Goal: Information Seeking & Learning: Check status

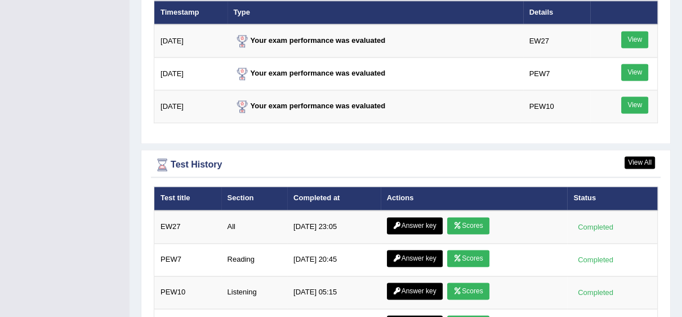
scroll to position [1426, 0]
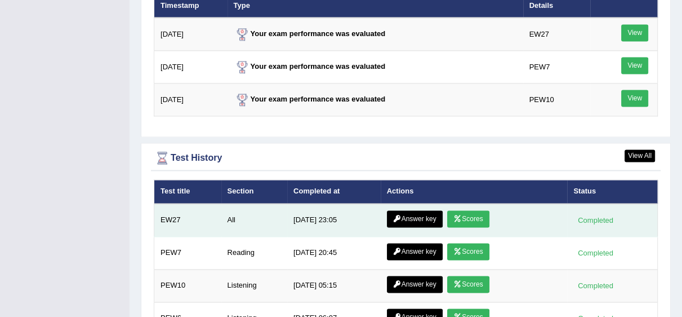
click at [476, 221] on link "Scores" at bounding box center [468, 218] width 42 height 17
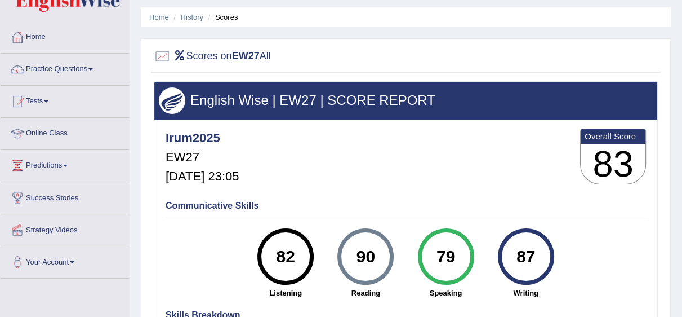
scroll to position [33, 0]
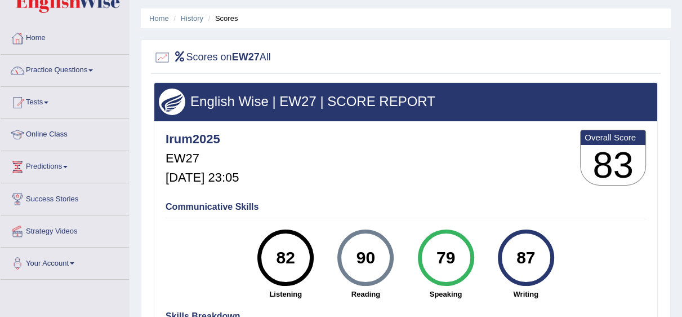
click at [195, 11] on ul "Home History Scores" at bounding box center [406, 18] width 530 height 20
click at [194, 16] on link "History" at bounding box center [192, 18] width 23 height 8
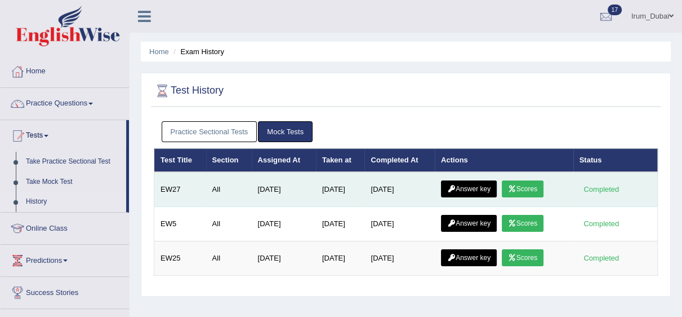
click at [465, 194] on link "Answer key" at bounding box center [469, 188] width 56 height 17
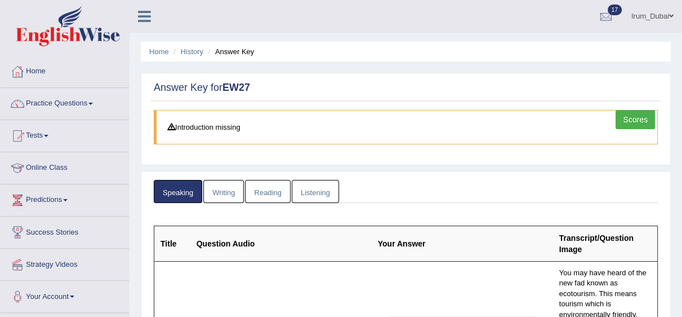
click at [228, 194] on link "Writing" at bounding box center [223, 191] width 41 height 23
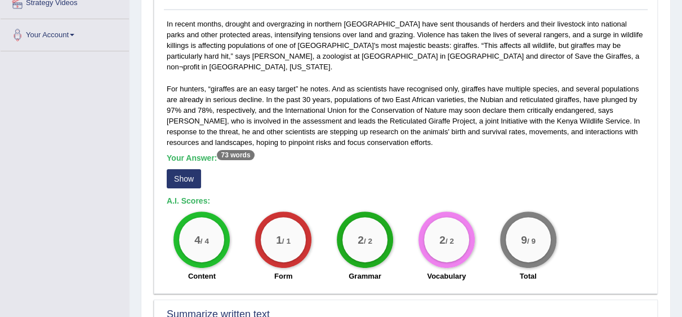
scroll to position [257, 0]
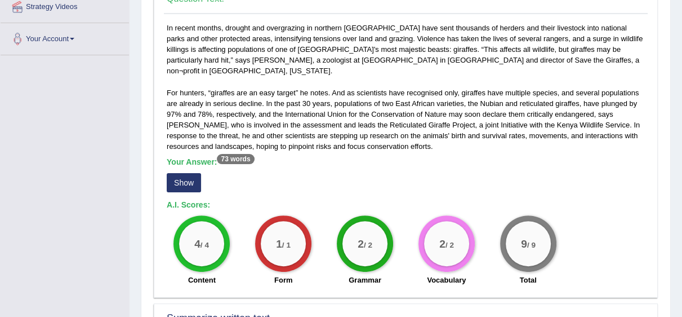
click at [194, 173] on button "Show" at bounding box center [184, 182] width 34 height 19
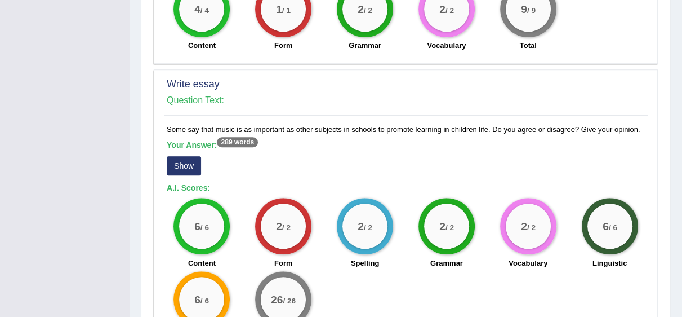
scroll to position [904, 0]
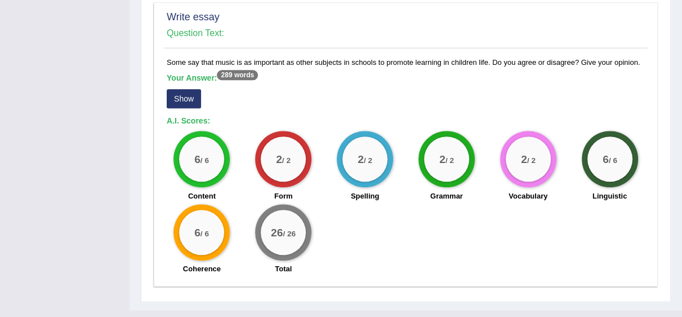
click at [186, 89] on button "Show" at bounding box center [184, 98] width 34 height 19
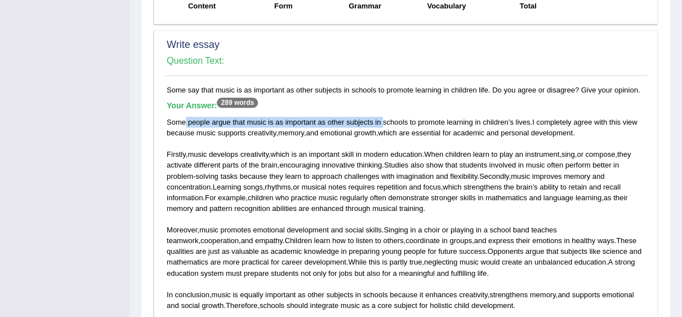
drag, startPoint x: 184, startPoint y: 104, endPoint x: 381, endPoint y: 104, distance: 197.1
click at [381, 117] on div "Some people argue that music is as important as other subjects in schools to pr…" at bounding box center [406, 214] width 478 height 194
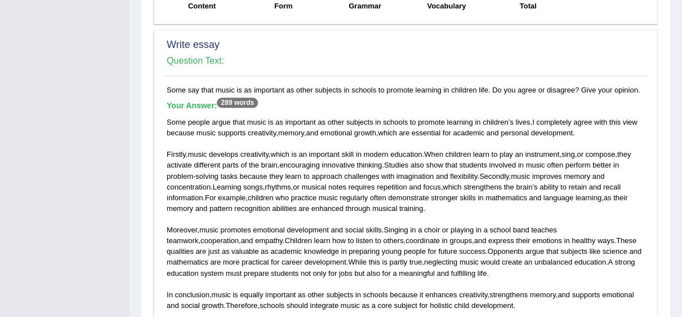
click at [382, 159] on div "Some people argue that music is as important as other subjects in schools to pr…" at bounding box center [406, 214] width 478 height 194
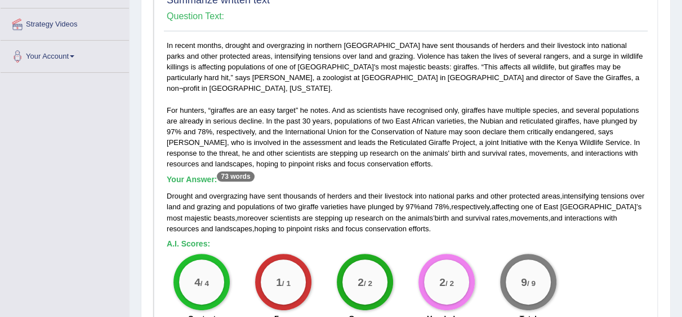
scroll to position [0, 0]
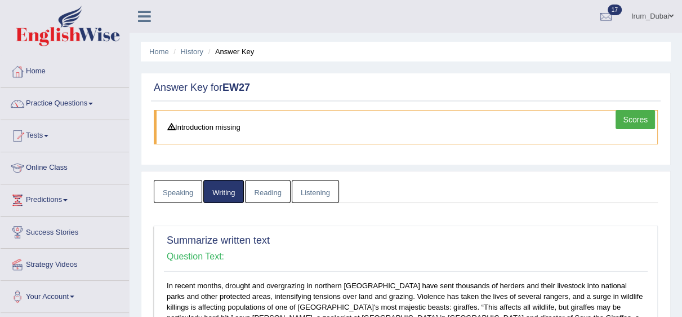
click at [261, 195] on link "Reading" at bounding box center [267, 191] width 45 height 23
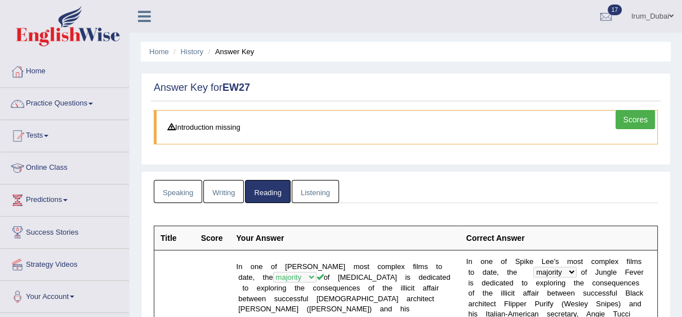
click at [306, 200] on link "Listening" at bounding box center [315, 191] width 47 height 23
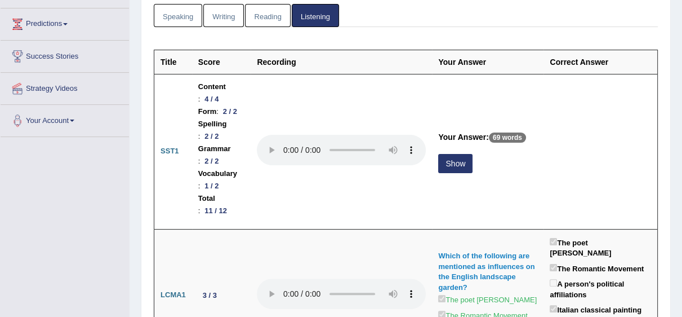
scroll to position [197, 0]
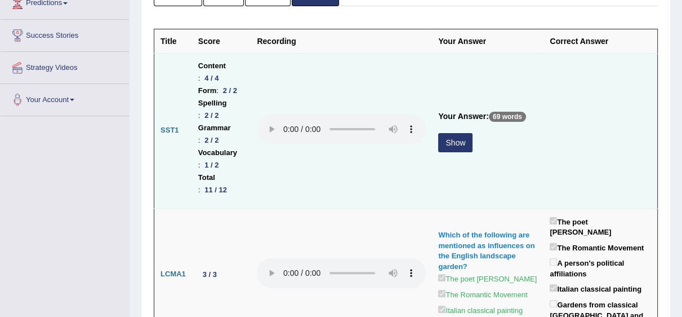
click at [448, 152] on button "Show" at bounding box center [455, 142] width 34 height 19
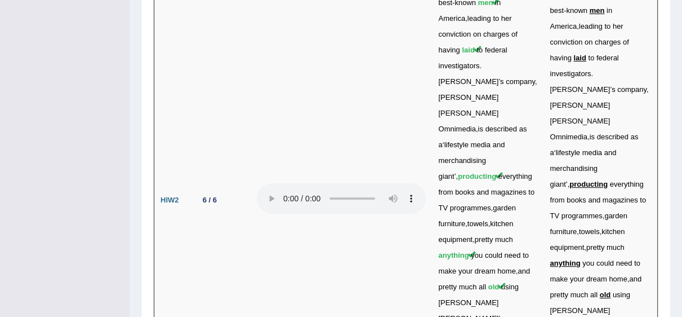
scroll to position [3524, 0]
